Goal: Transaction & Acquisition: Purchase product/service

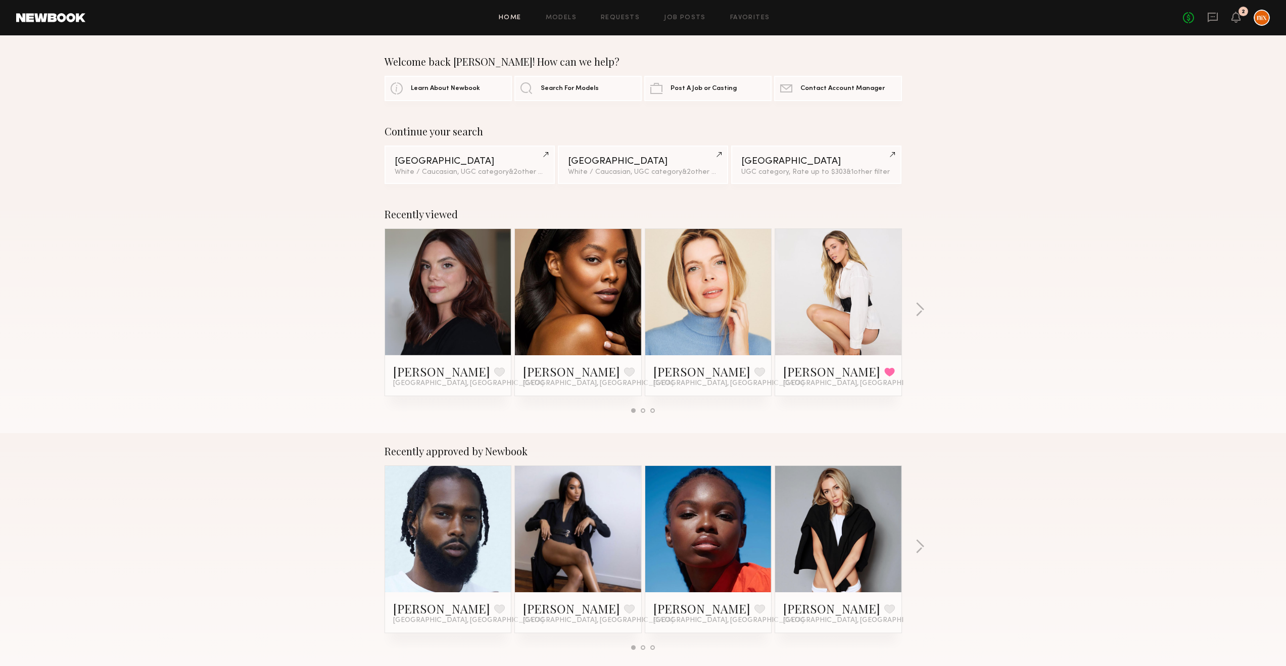
click at [1242, 16] on div "2" at bounding box center [1243, 12] width 10 height 10
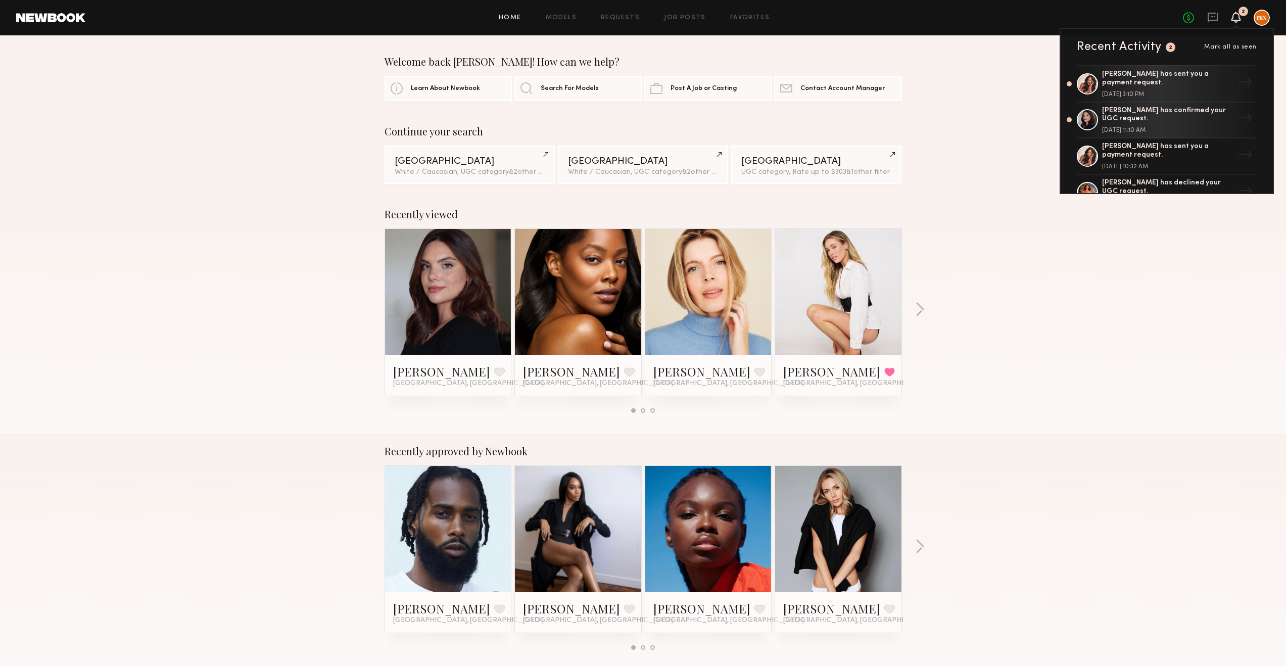
click at [1162, 83] on div "[PERSON_NAME] has sent you a payment request." at bounding box center [1167, 78] width 131 height 17
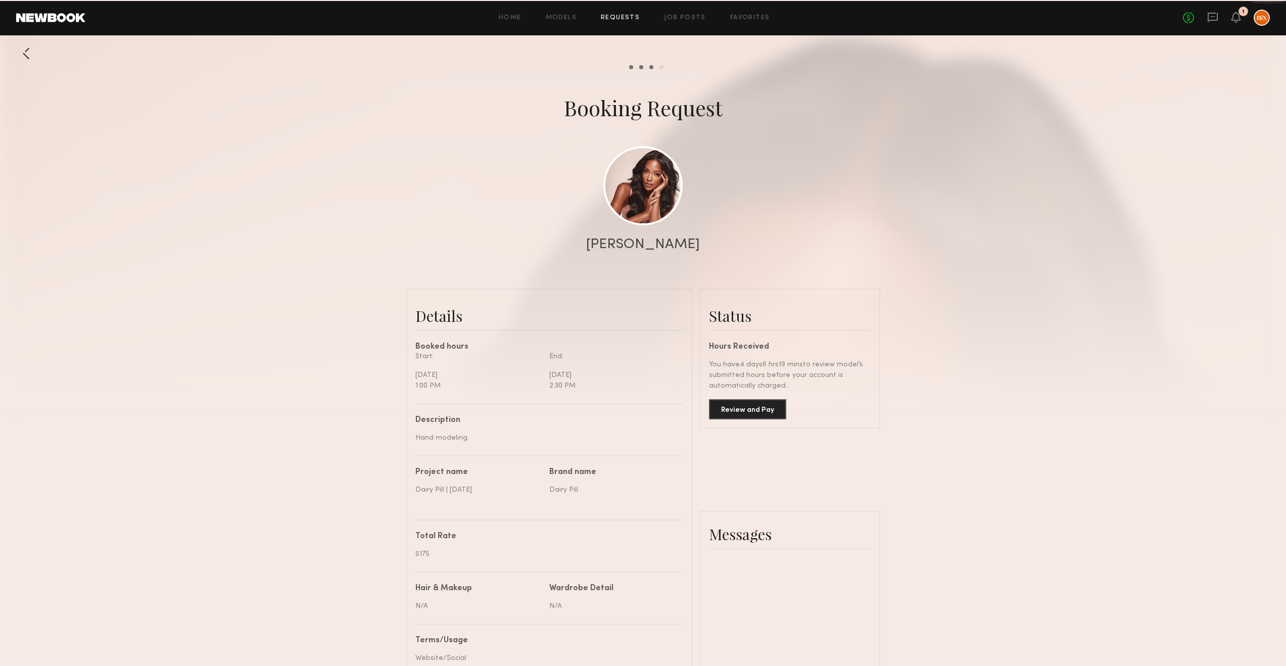
scroll to position [1360, 0]
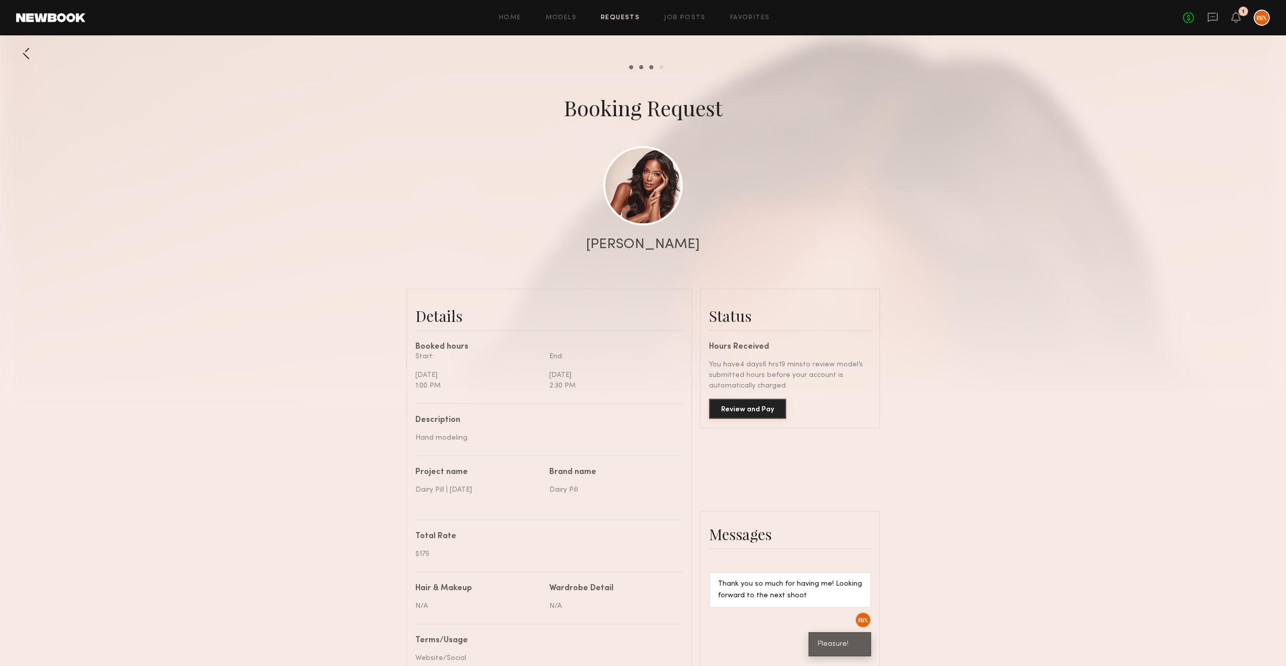
click at [761, 413] on button "Review and Pay" at bounding box center [747, 409] width 77 height 20
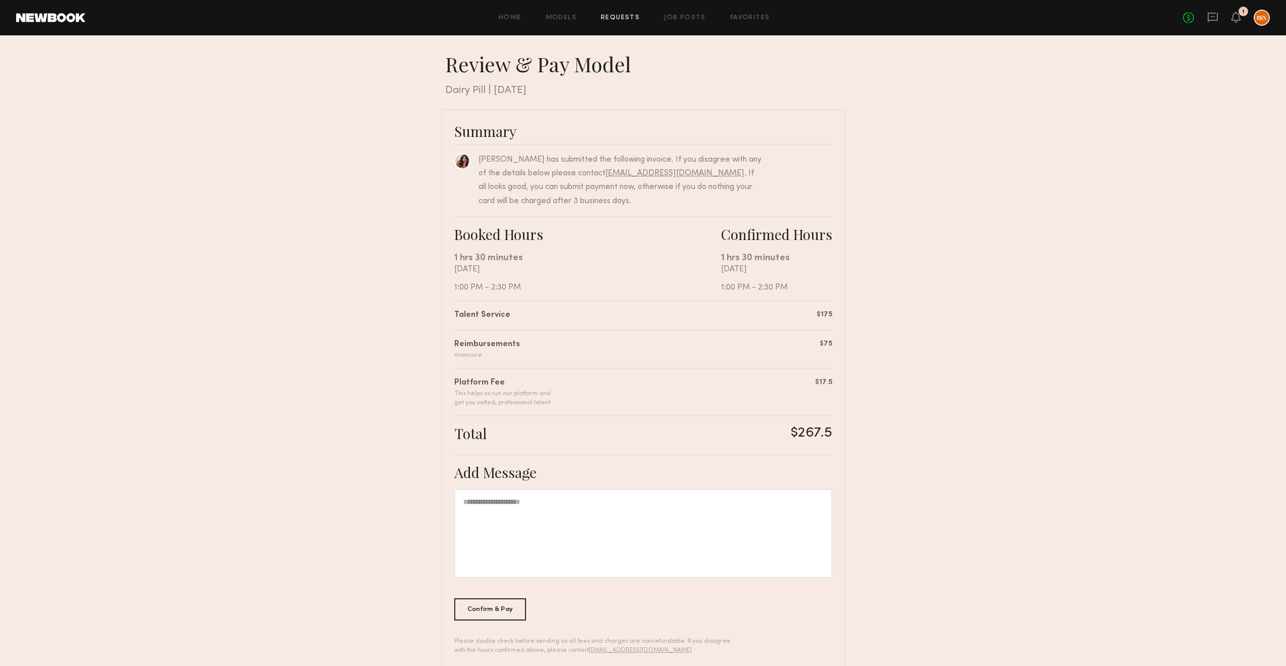
click at [481, 610] on div "Confirm & Pay" at bounding box center [490, 609] width 72 height 22
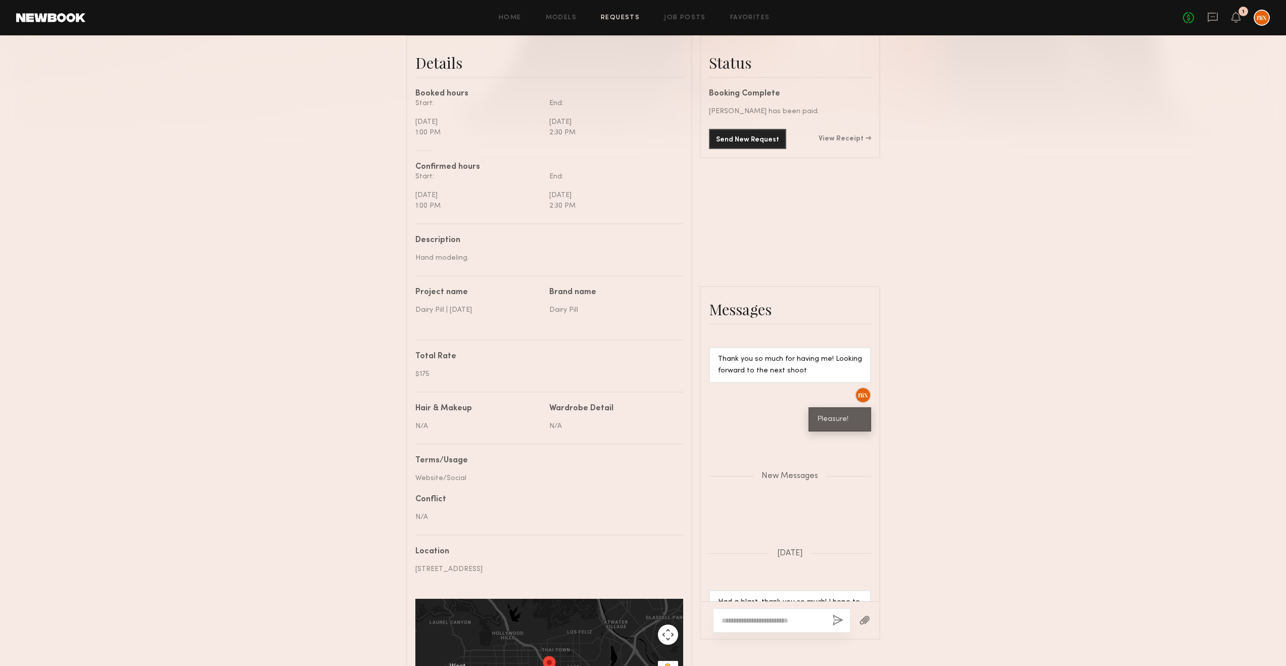
scroll to position [260, 0]
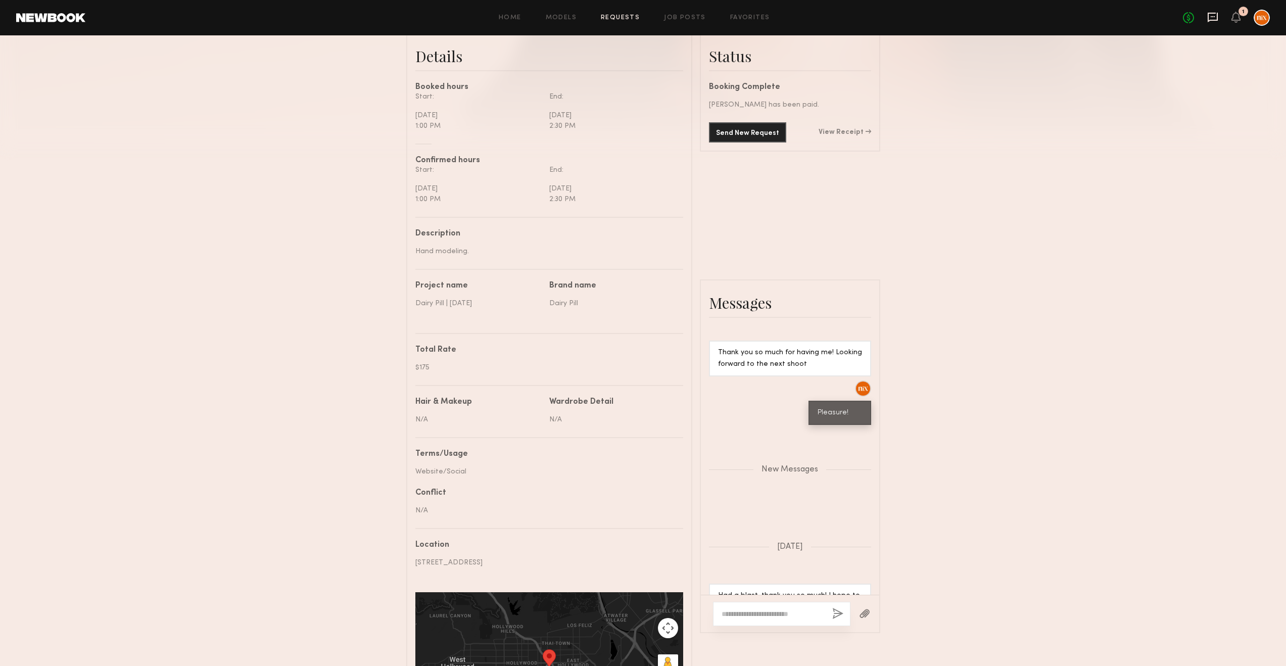
click at [1212, 20] on icon at bounding box center [1212, 18] width 10 height 10
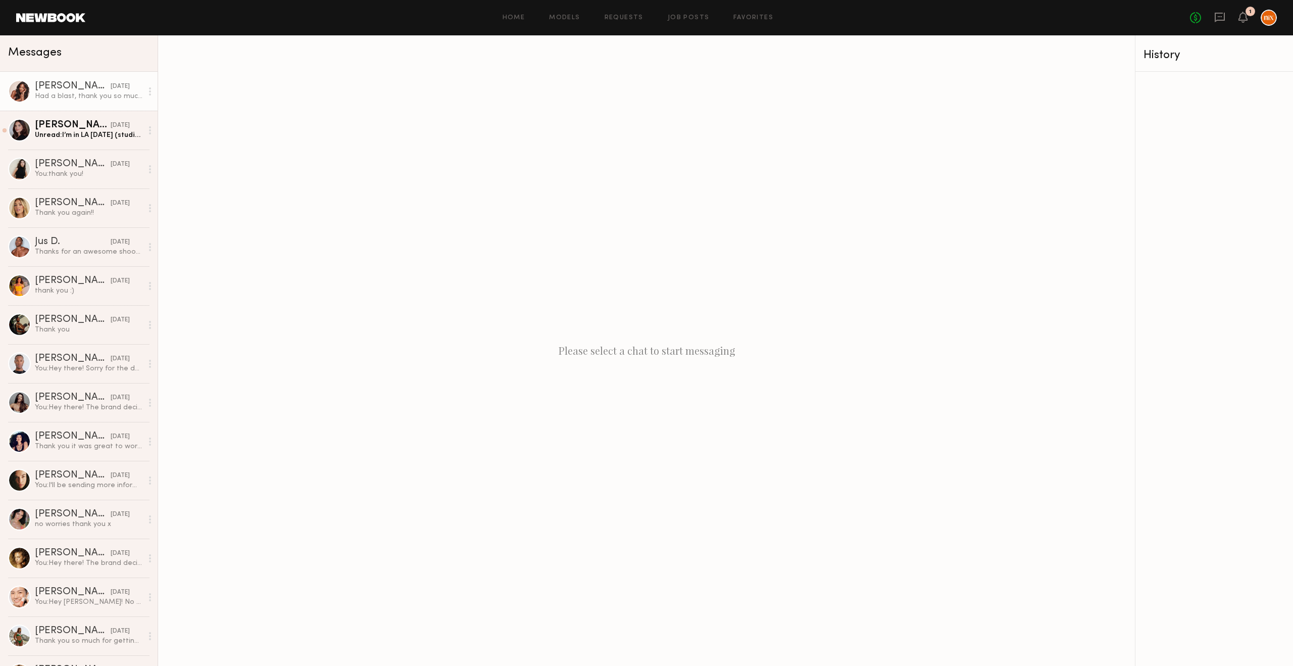
click at [78, 98] on div "Had a blast, thank you so much! I hope to work with you again soon." at bounding box center [89, 96] width 108 height 10
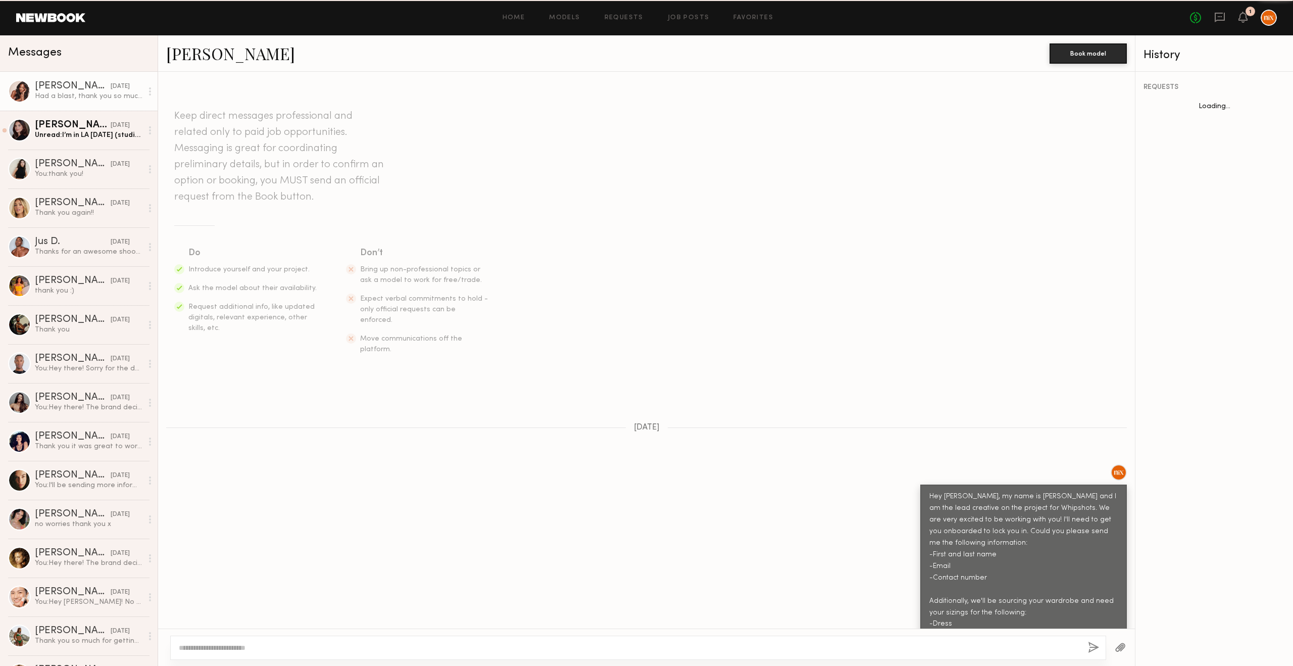
scroll to position [759, 0]
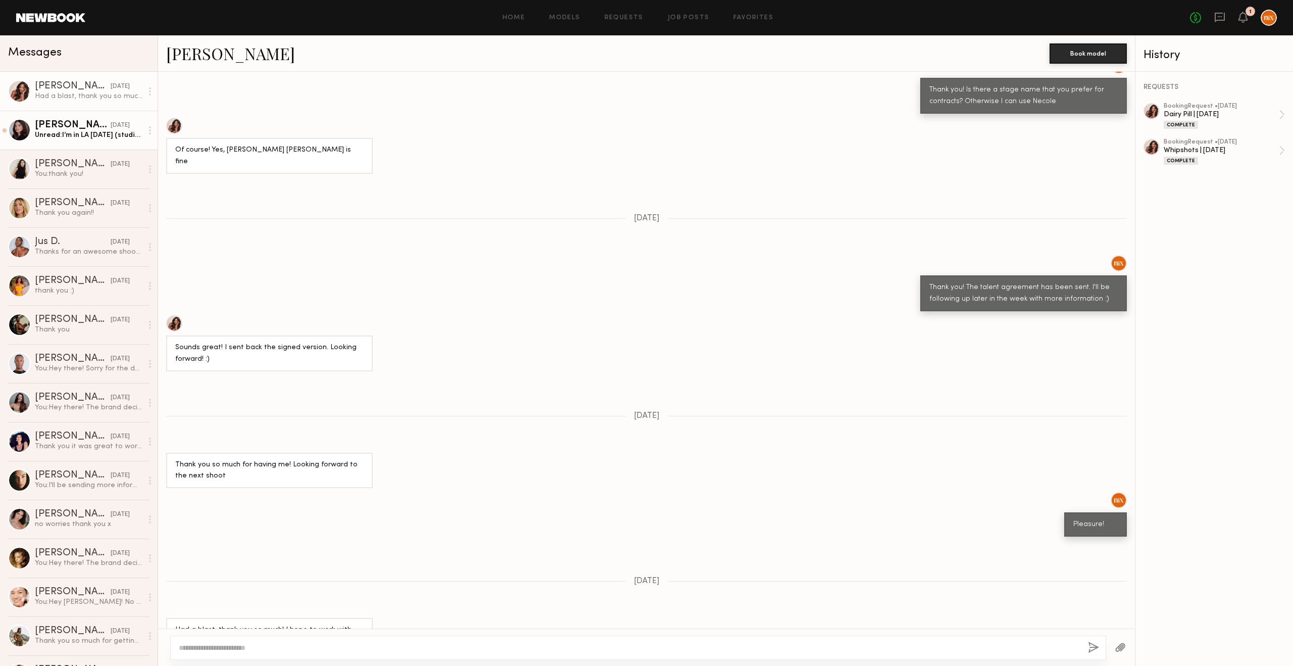
click at [83, 139] on div "Unread: I’m in LA [DATE] (studio city) from 12-2 for a meeting if you’re around…" at bounding box center [89, 135] width 108 height 10
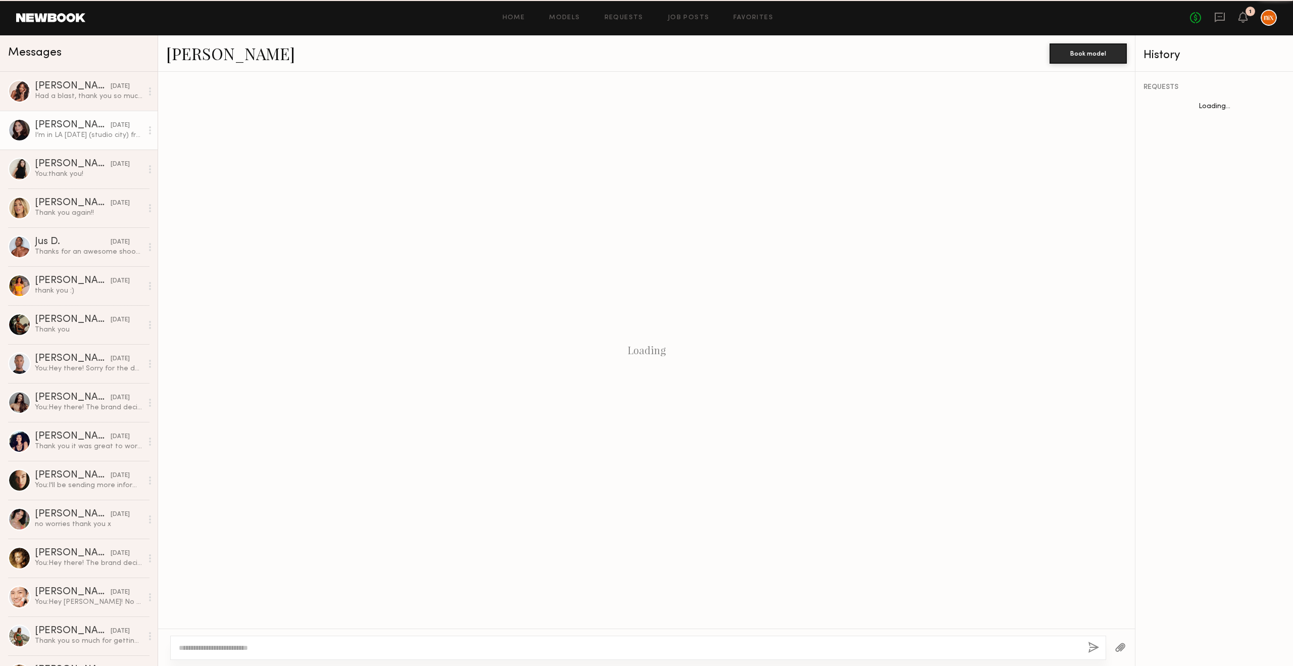
scroll to position [724, 0]
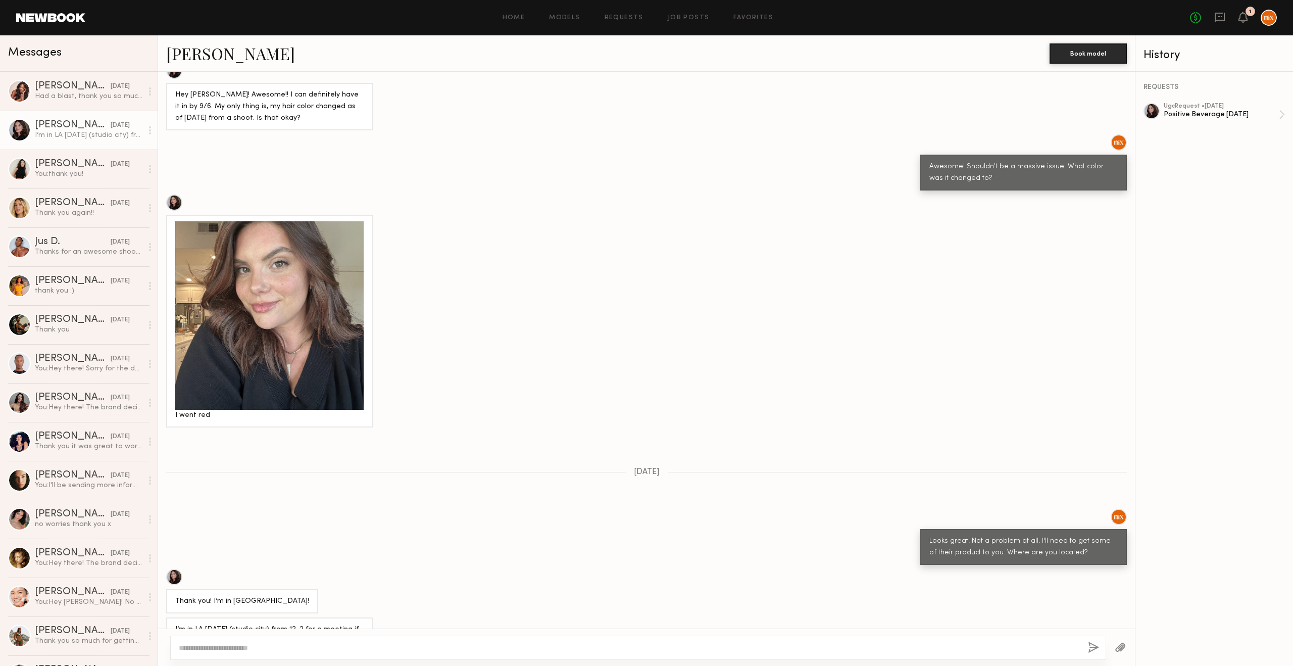
click at [306, 650] on textarea at bounding box center [629, 648] width 901 height 10
drag, startPoint x: 242, startPoint y: 647, endPoint x: 407, endPoint y: 648, distance: 164.7
click at [407, 648] on textarea "**********" at bounding box center [629, 648] width 901 height 10
type textarea "**********"
click at [1092, 650] on button "button" at bounding box center [1093, 648] width 11 height 13
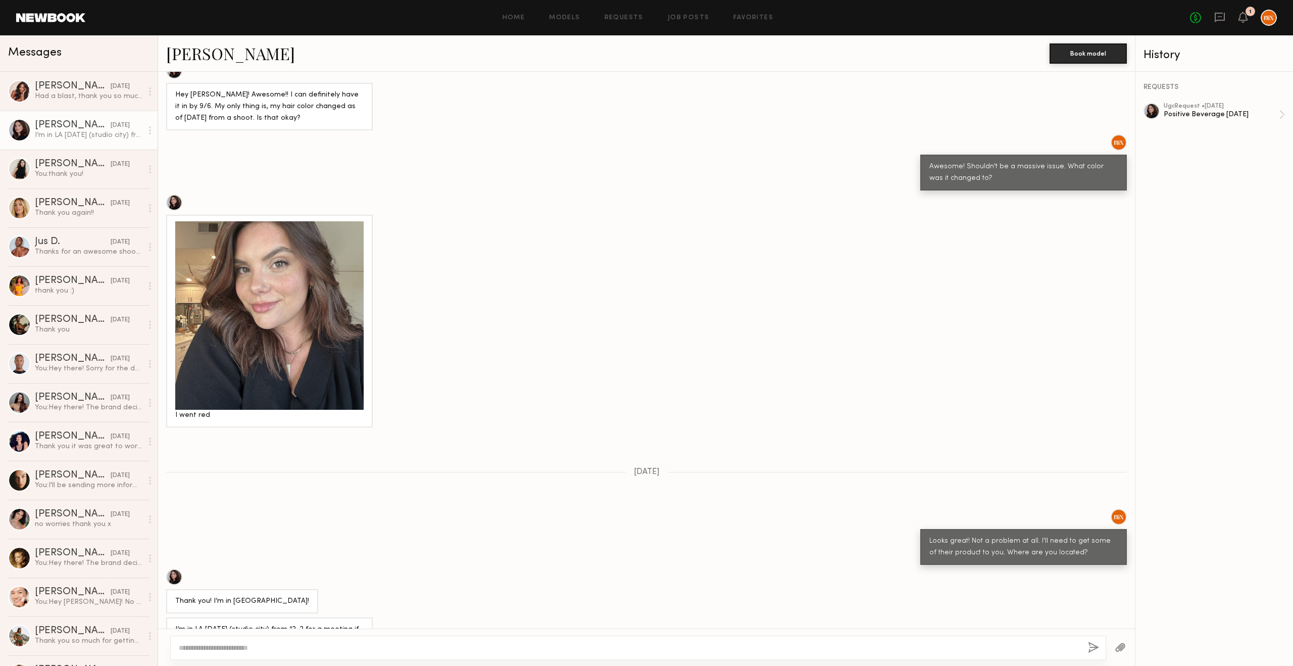
scroll to position [929, 0]
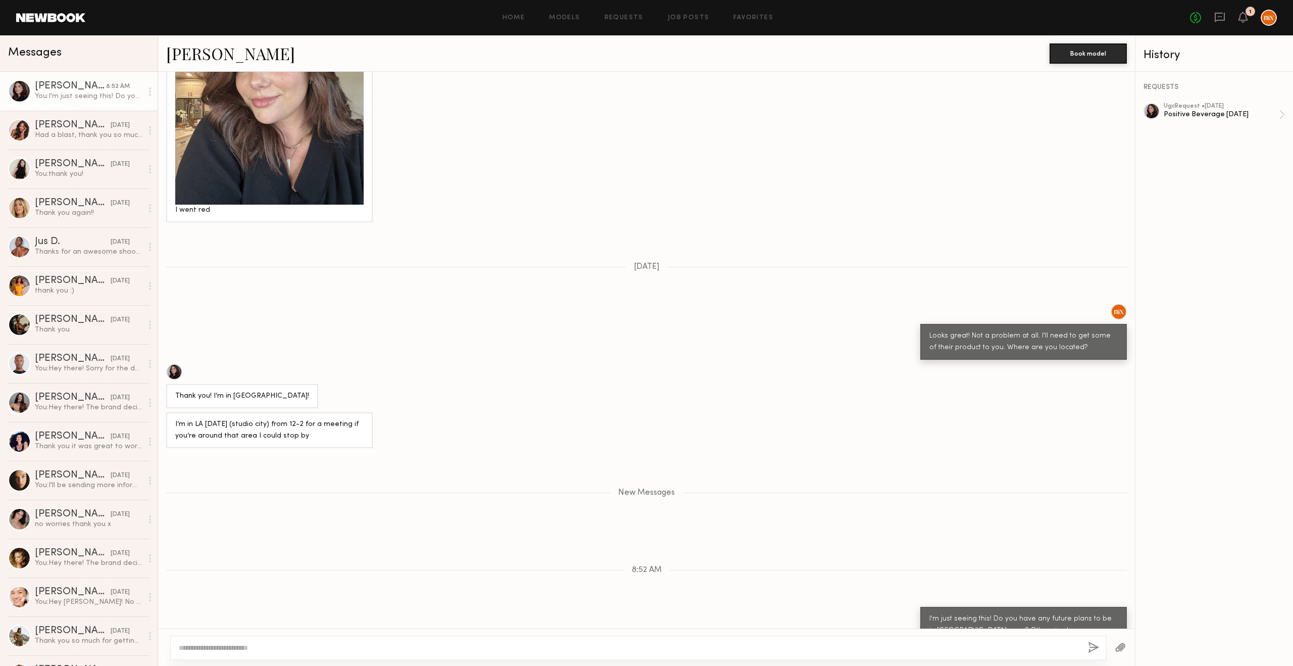
click at [773, 96] on div "I went red" at bounding box center [646, 105] width 977 height 233
